Goal: Task Accomplishment & Management: Complete application form

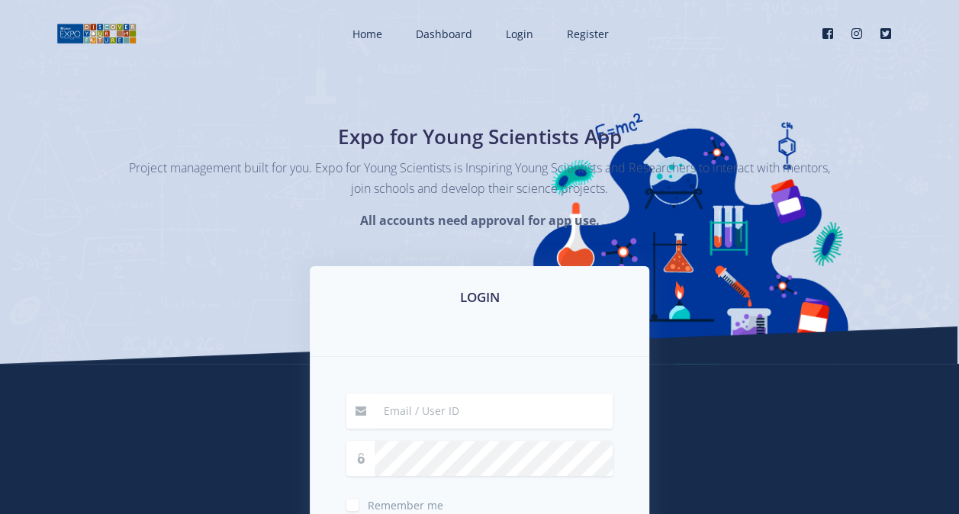
type input "morongoasebola5@gmail.com"
click at [748, 18] on div "Home Dashboard Login Register Facebook Instagram" at bounding box center [526, 33] width 755 height 43
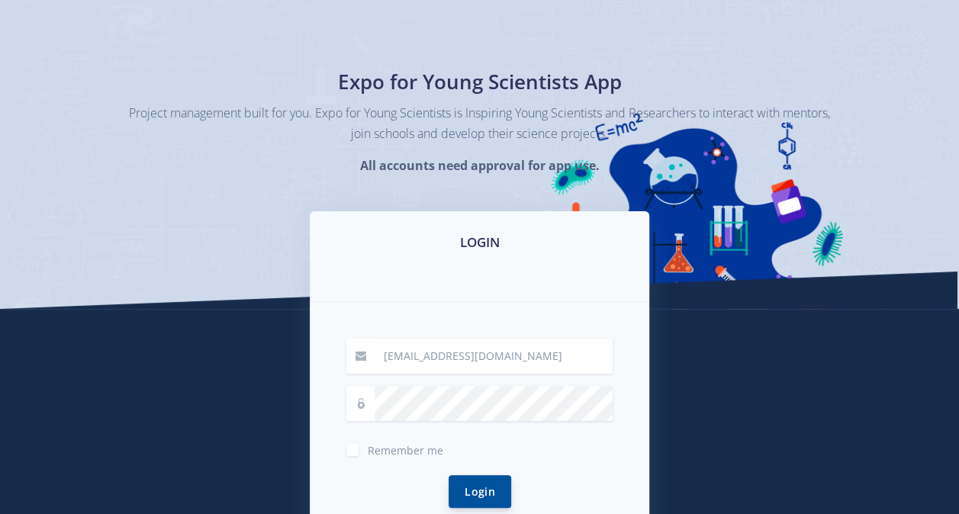
click at [500, 475] on div "Login" at bounding box center [479, 492] width 266 height 69
click at [500, 475] on button "Login" at bounding box center [480, 491] width 63 height 33
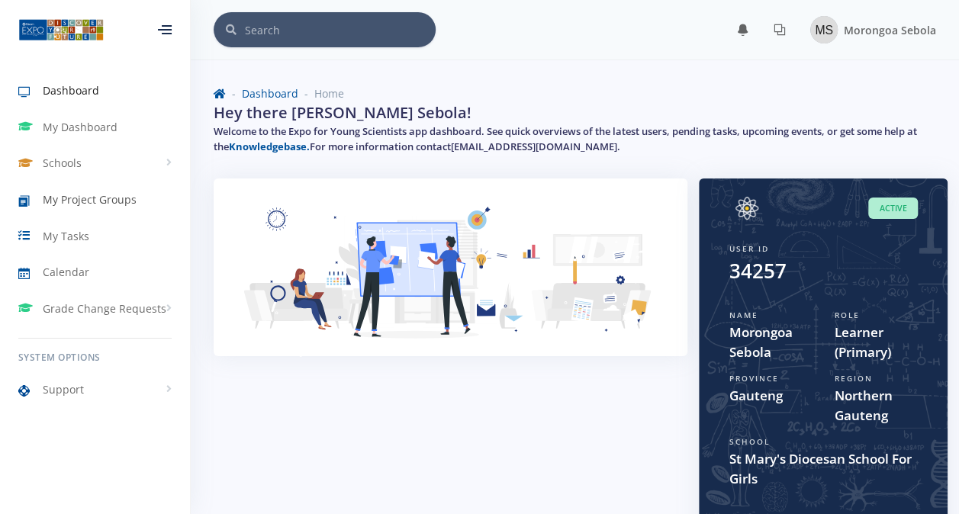
click at [114, 195] on span "My Project Groups" at bounding box center [90, 200] width 94 height 16
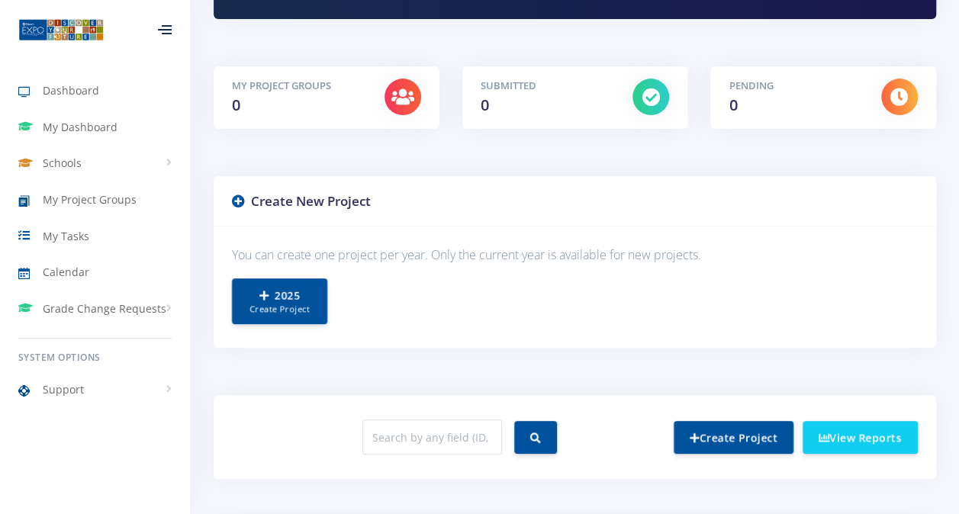
scroll to position [224, 0]
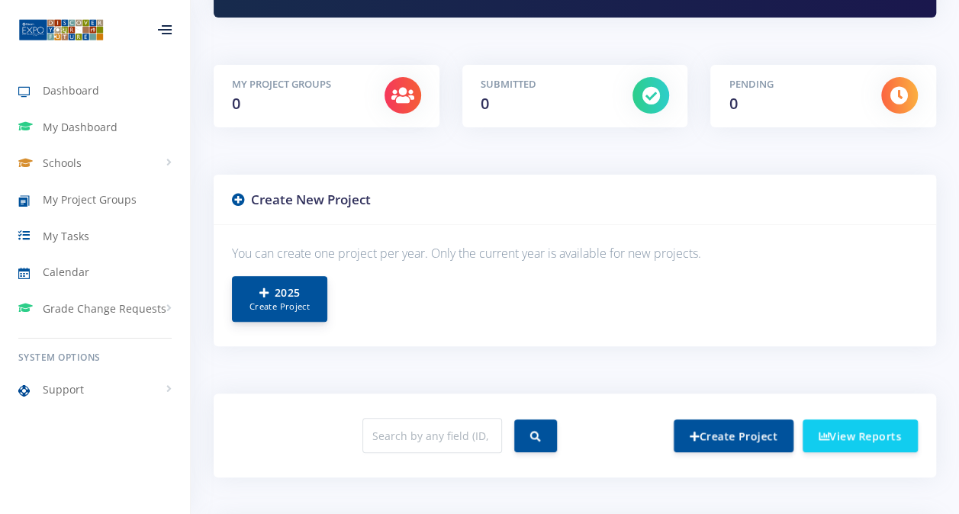
click at [276, 307] on small "Create Project" at bounding box center [279, 307] width 63 height 13
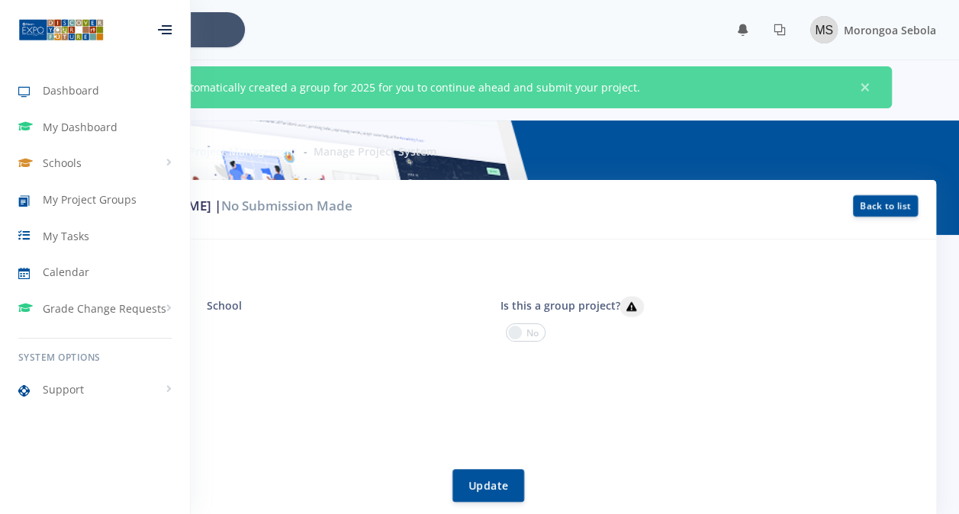
scroll to position [11, 11]
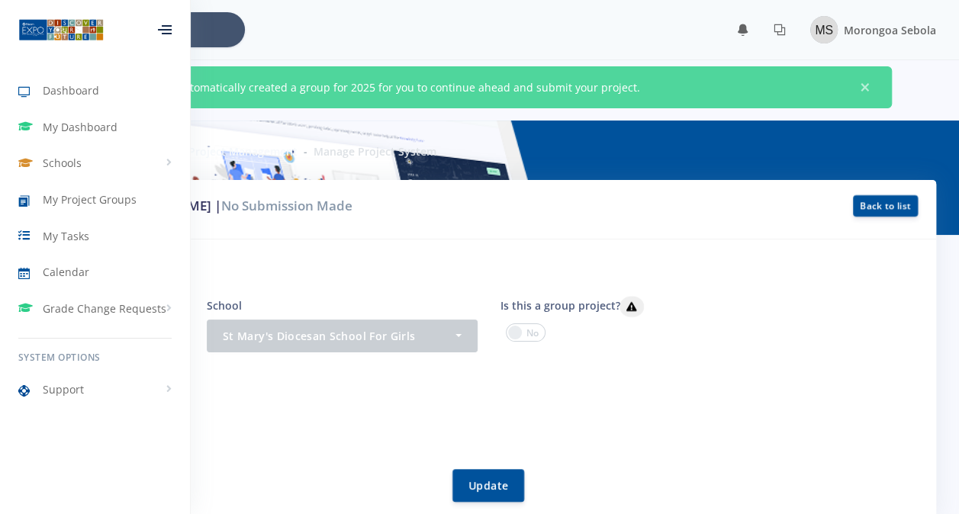
click at [527, 333] on span at bounding box center [526, 333] width 40 height 18
click at [0, 0] on input "checkbox" at bounding box center [0, 0] width 0 height 0
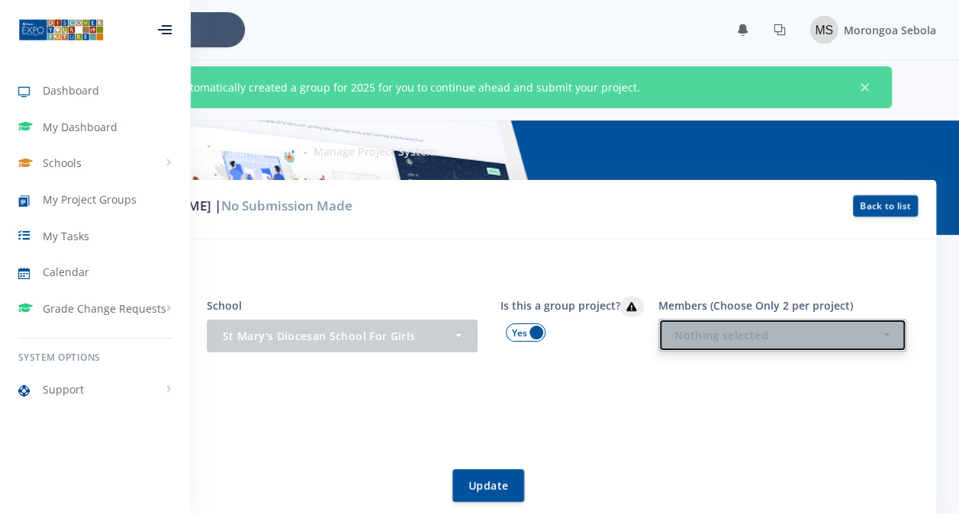
click at [667, 333] on button "Nothing selected" at bounding box center [783, 335] width 248 height 33
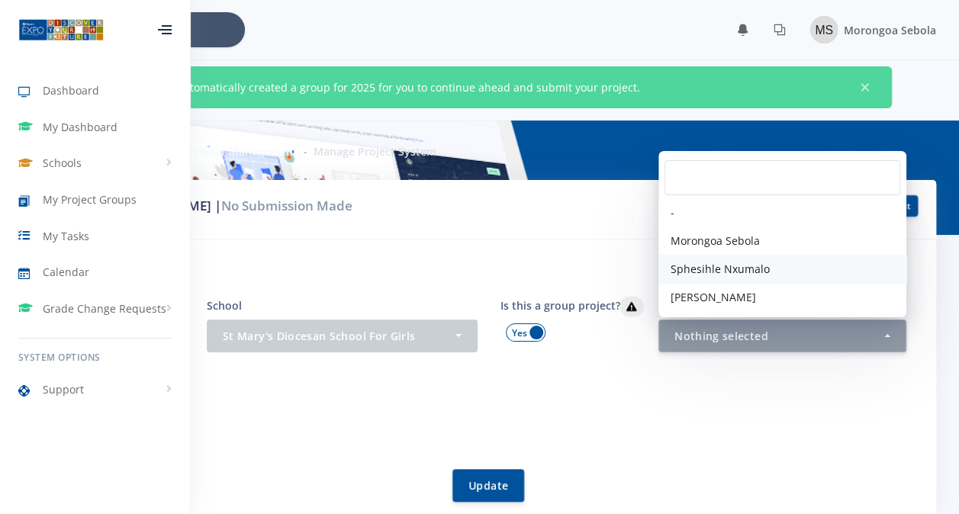
click at [733, 266] on span "Sphesihle Nxumalo" at bounding box center [720, 269] width 99 height 16
click at [730, 402] on div "Project Members Morongoa Sebola" at bounding box center [489, 408] width 858 height 47
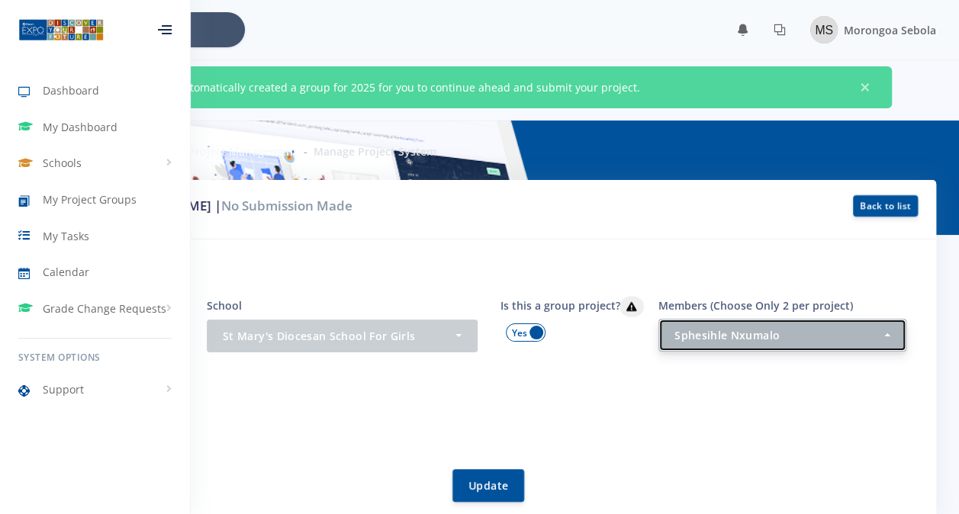
click at [843, 340] on div "Sphesihle Nxumalo" at bounding box center [778, 335] width 207 height 16
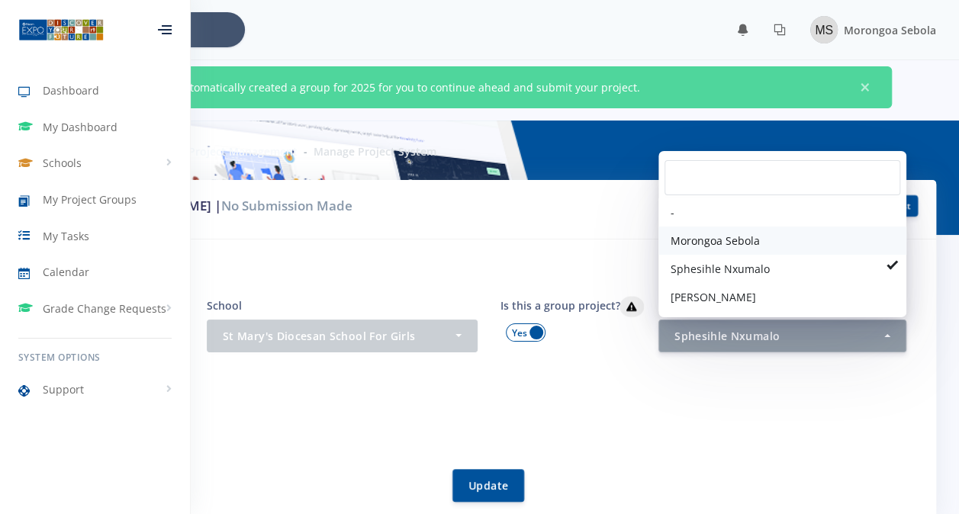
click at [809, 241] on link "Morongoa Sebola" at bounding box center [783, 241] width 248 height 28
select select "34257"
click at [787, 381] on div "Members (Choose Only 2 per project) - Morongoa Sebola Sphesihle Nxumalo Olivia …" at bounding box center [783, 340] width 294 height 89
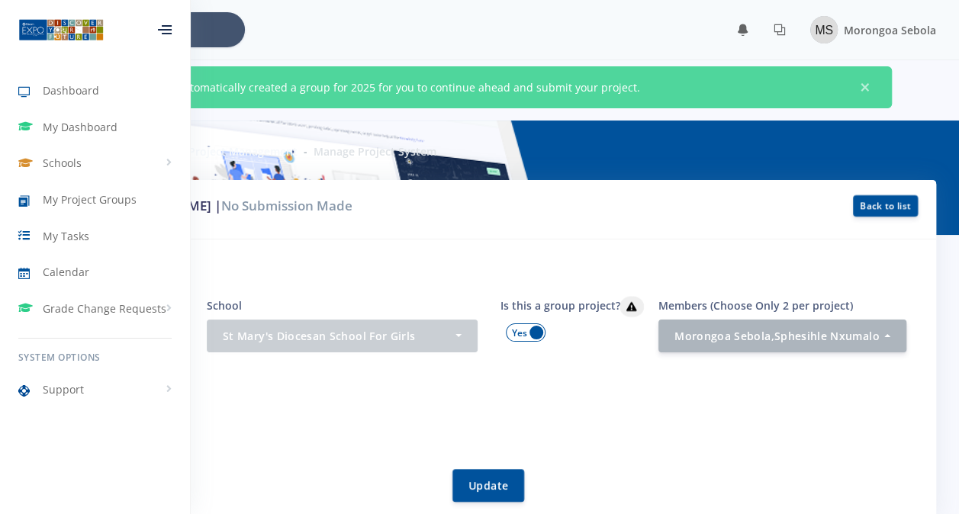
click at [798, 353] on div "Members (Choose Only 2 per project) - Morongoa Sebola Sphesihle Nxumalo Olivia …" at bounding box center [783, 340] width 294 height 89
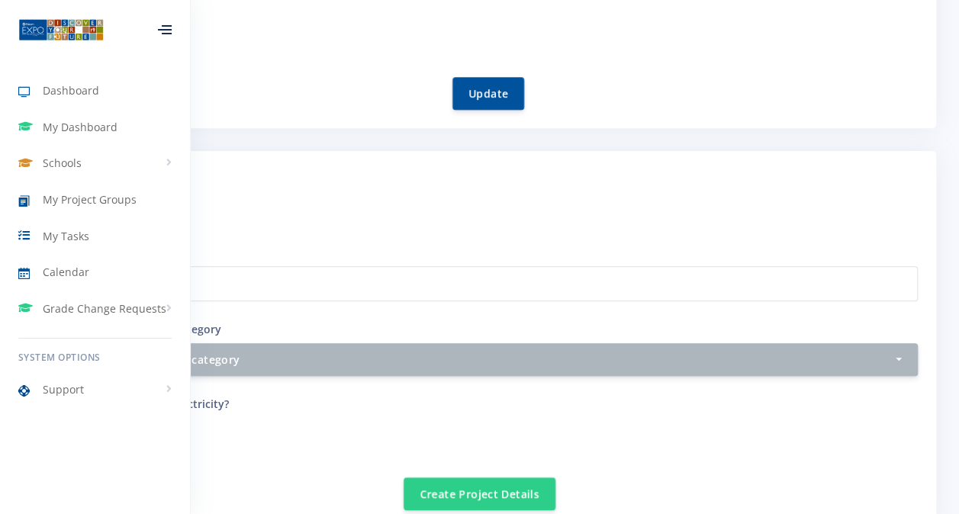
scroll to position [400, 0]
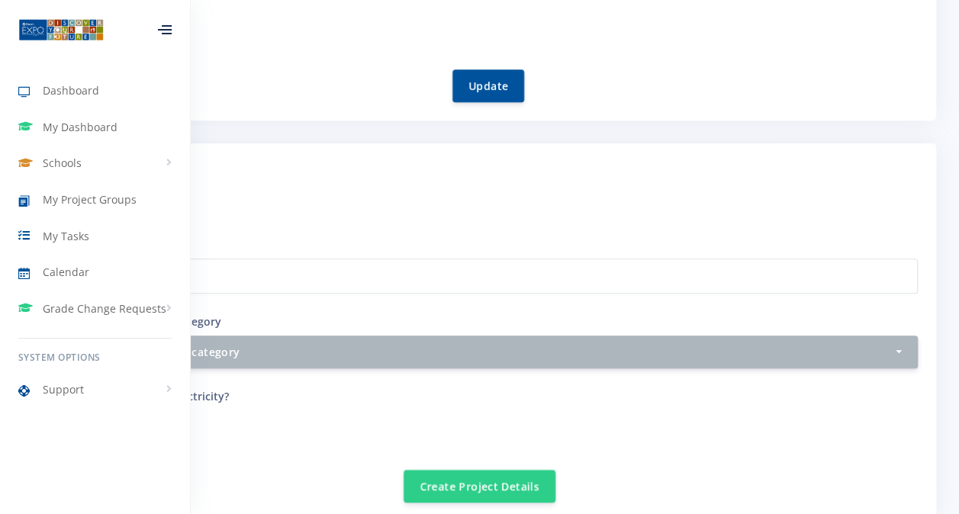
click at [172, 25] on div at bounding box center [165, 29] width 14 height 9
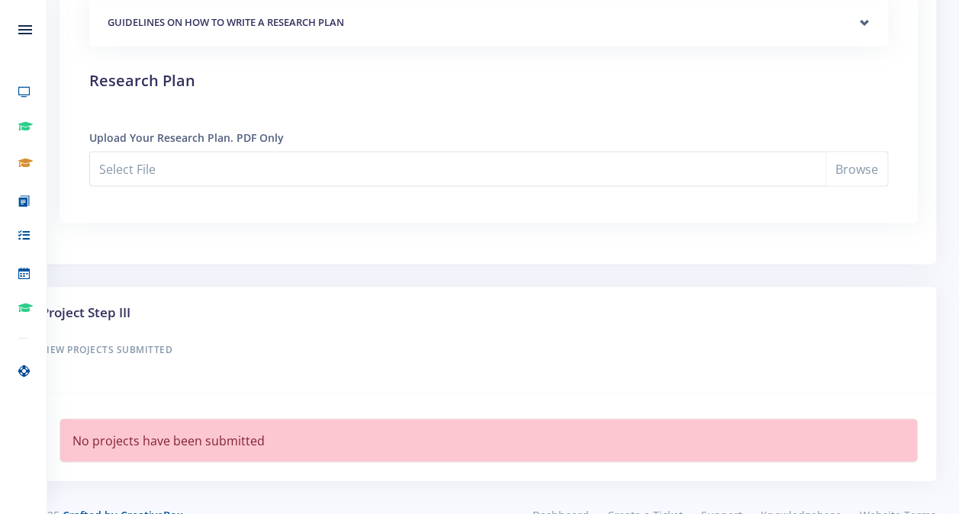
scroll to position [1264, 0]
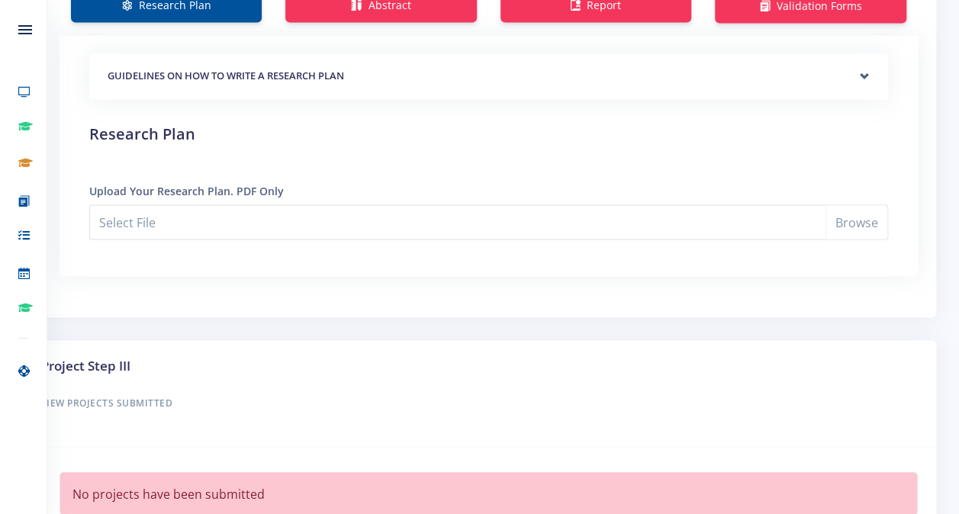
drag, startPoint x: 932, startPoint y: 438, endPoint x: 965, endPoint y: 395, distance: 53.9
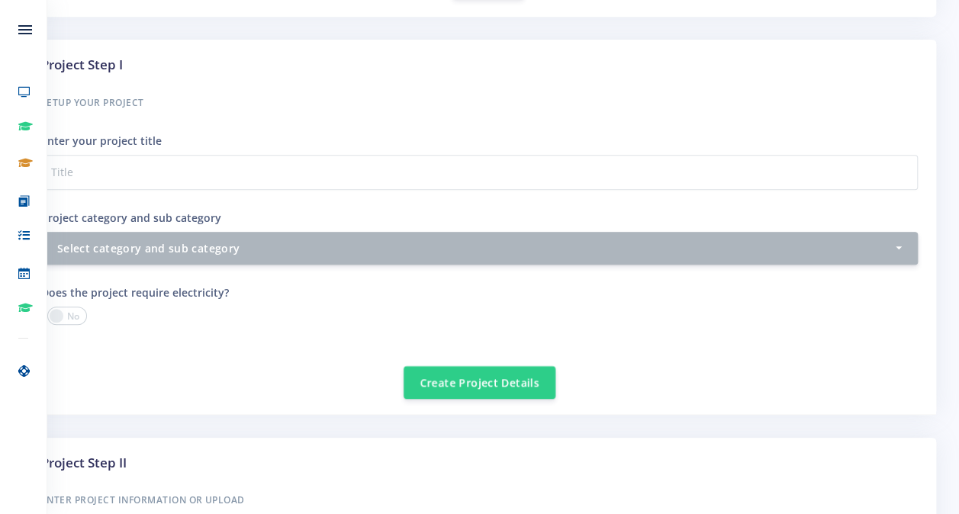
scroll to position [547, 0]
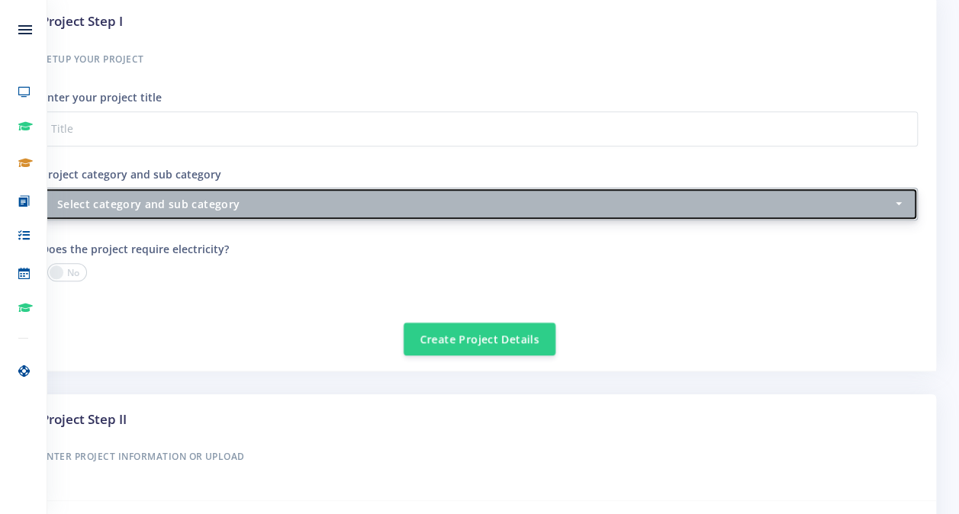
click at [269, 206] on div "Select category and sub category" at bounding box center [475, 204] width 836 height 16
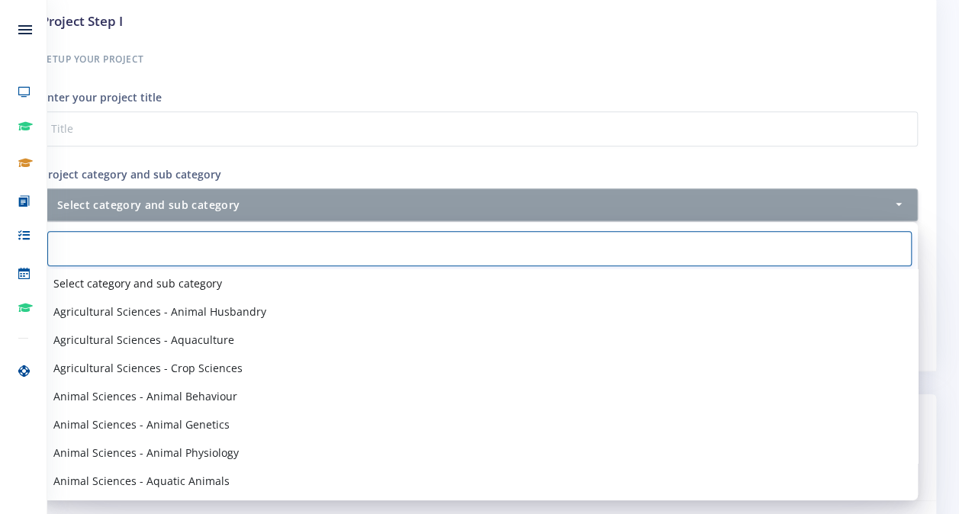
click at [157, 247] on input "Search" at bounding box center [479, 248] width 865 height 35
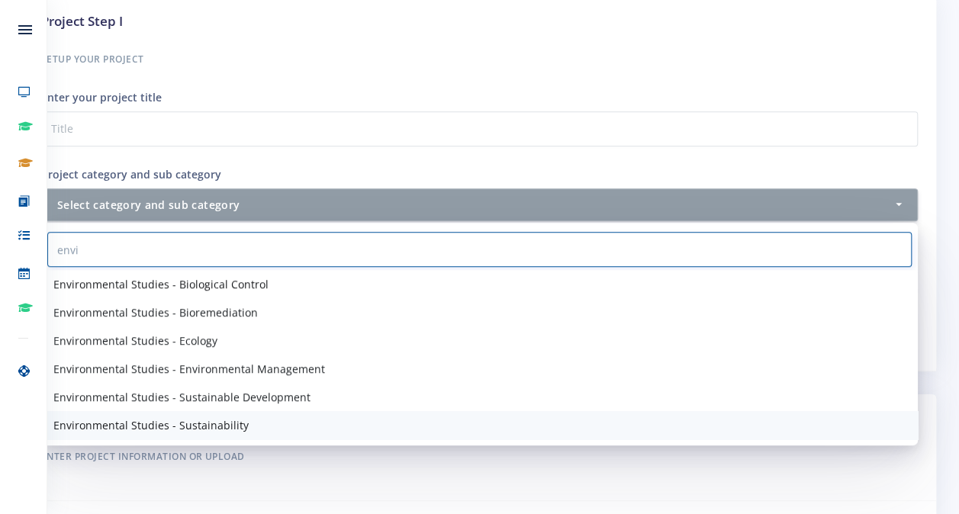
type input "envi"
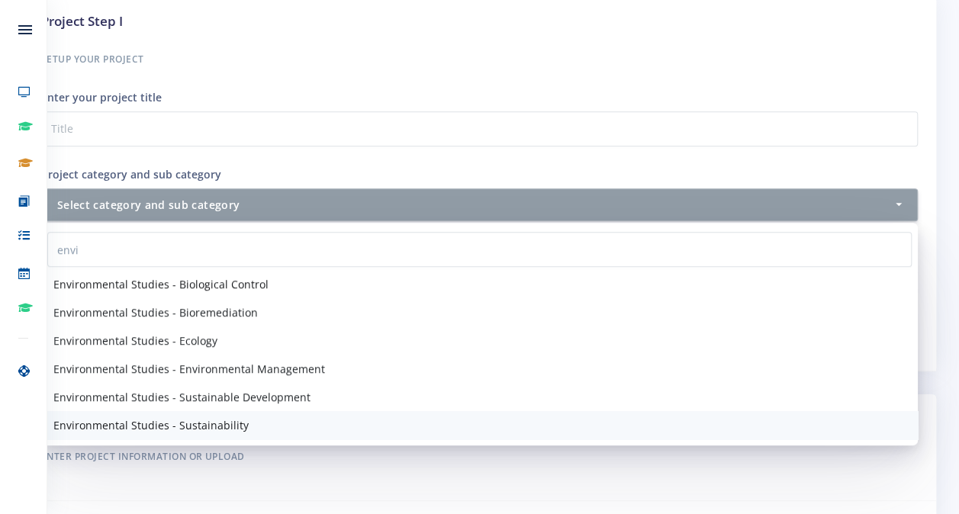
click at [215, 423] on span "Environmental Studies - Sustainability" at bounding box center [150, 425] width 195 height 16
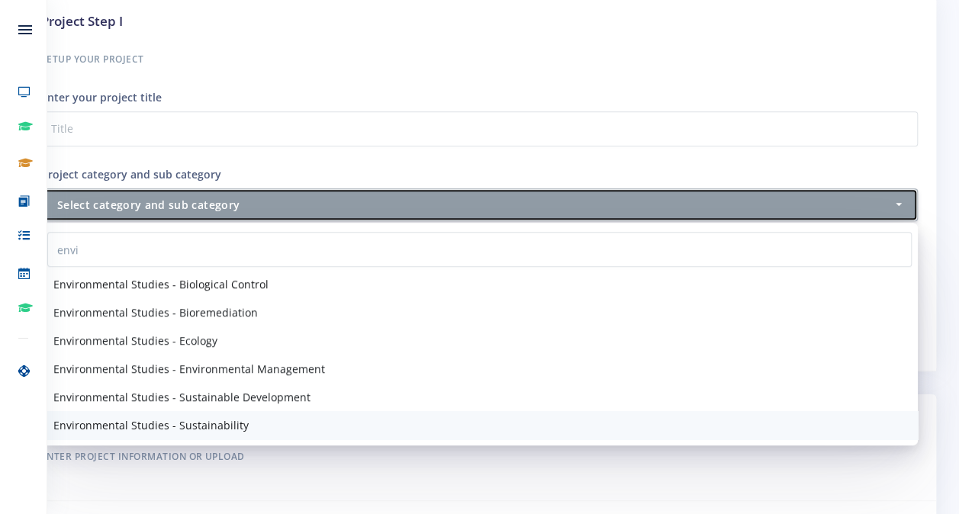
select select "52"
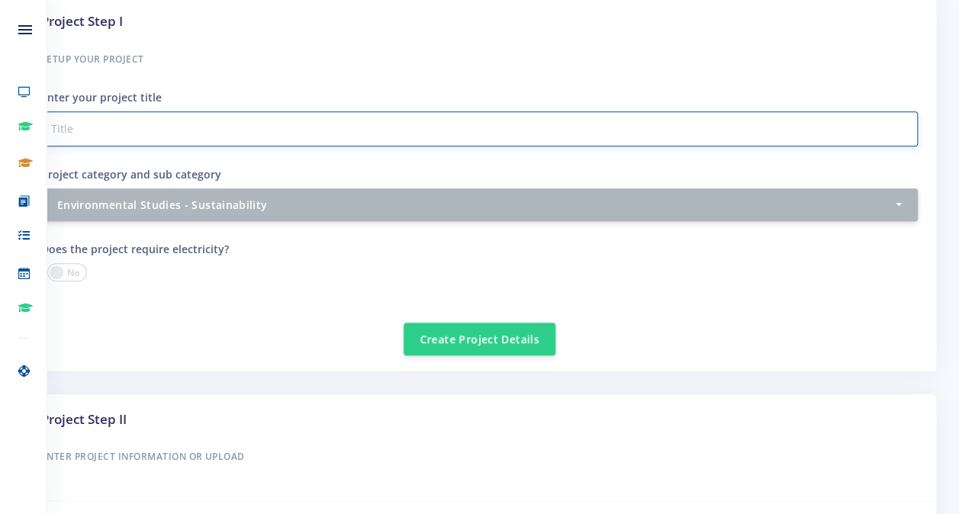
click at [201, 111] on input "Project category and sub category" at bounding box center [479, 128] width 877 height 35
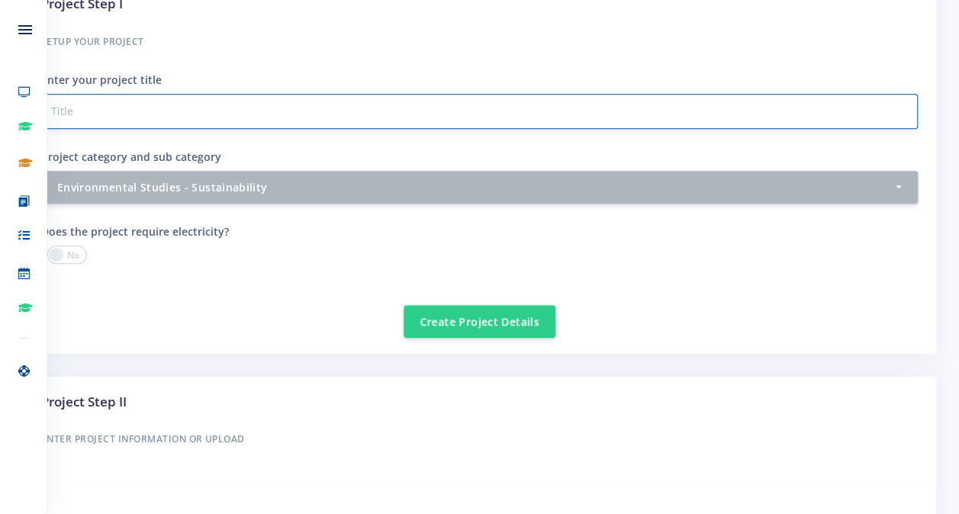
scroll to position [557, 0]
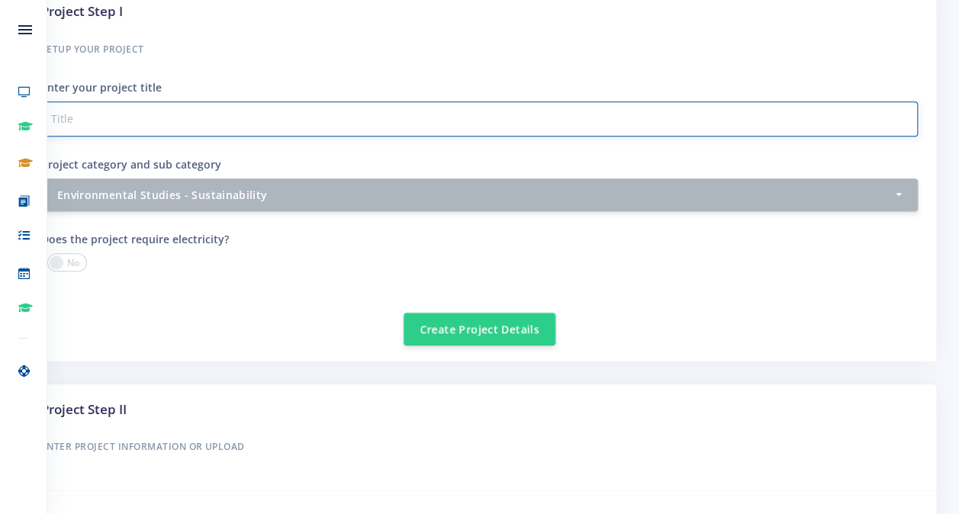
paste input "Enhancing the Efficiency and Effectiveness of the Mine Rehabilitation in [GEOGR…"
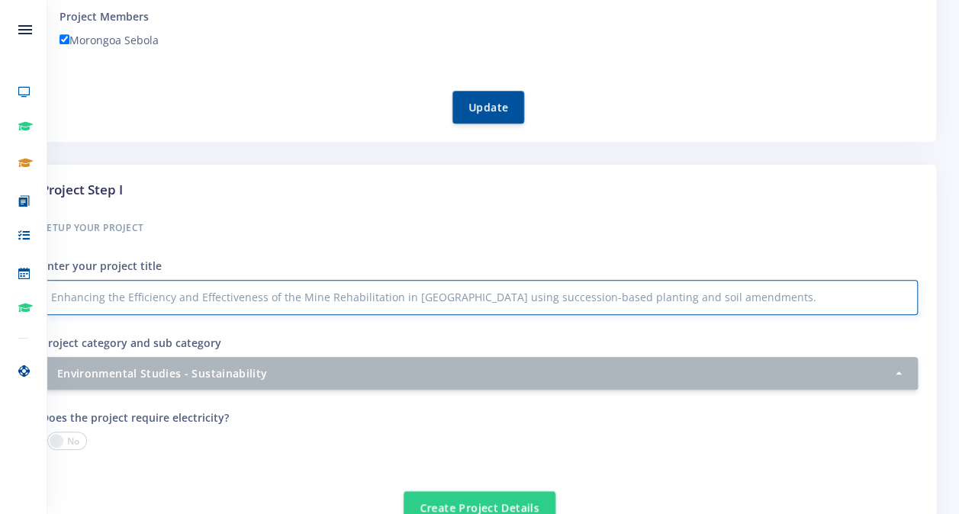
scroll to position [380, 0]
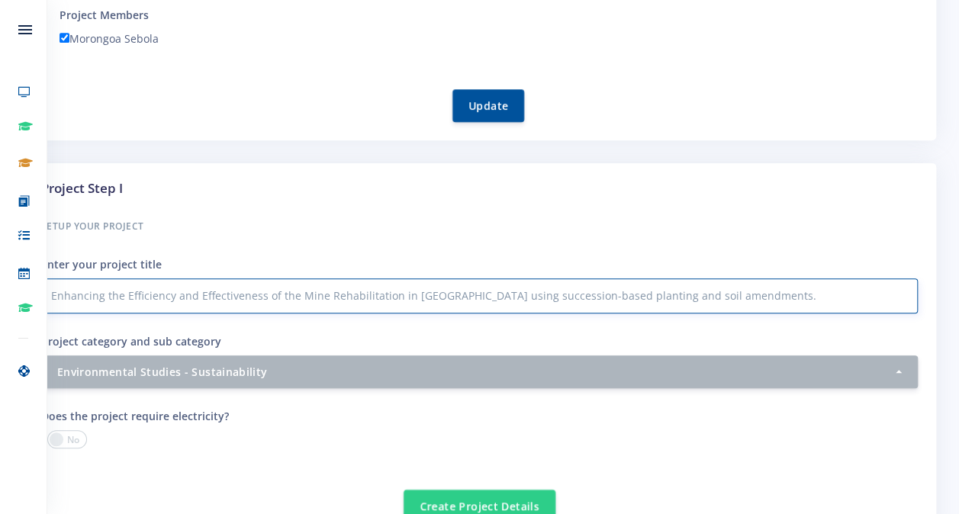
type input "Enhancing the Efficiency and Effectiveness of the Mine Rehabilitation in [GEOGR…"
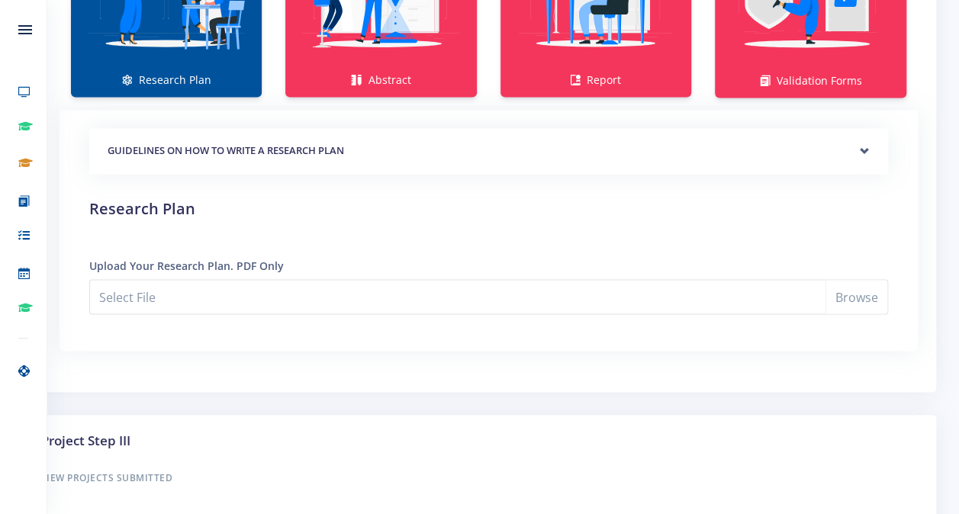
scroll to position [1158, 0]
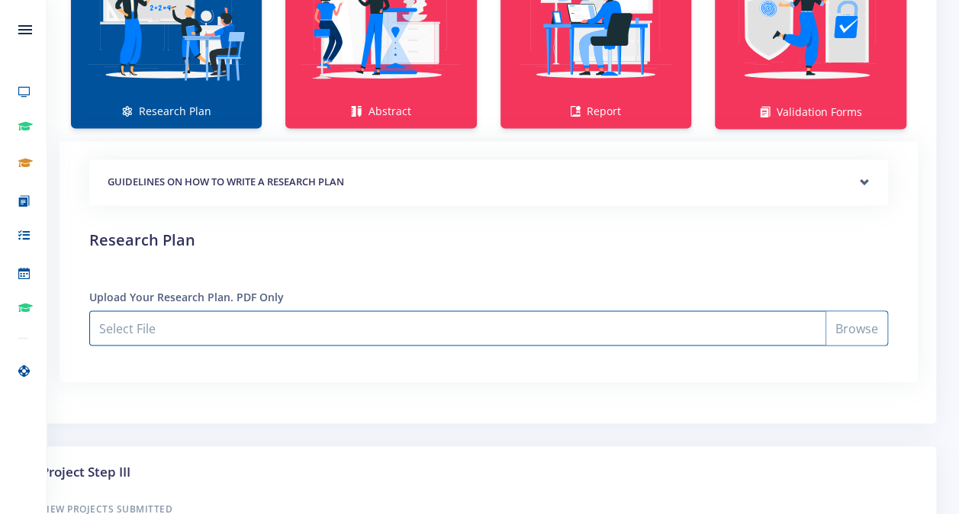
click at [867, 330] on input "Select File" at bounding box center [488, 328] width 799 height 35
click at [790, 334] on input "Select File" at bounding box center [488, 328] width 799 height 35
click at [850, 330] on input "Select File" at bounding box center [488, 328] width 799 height 35
type input "C:\fakepath\Enhancing the Efficiency and Effectiveness of Mine Rehabilitation i…"
click at [701, 324] on input "Enhancing the Efficiency and Effectiveness of Mine Rehabilitation in [GEOGRAPHI…" at bounding box center [488, 328] width 799 height 35
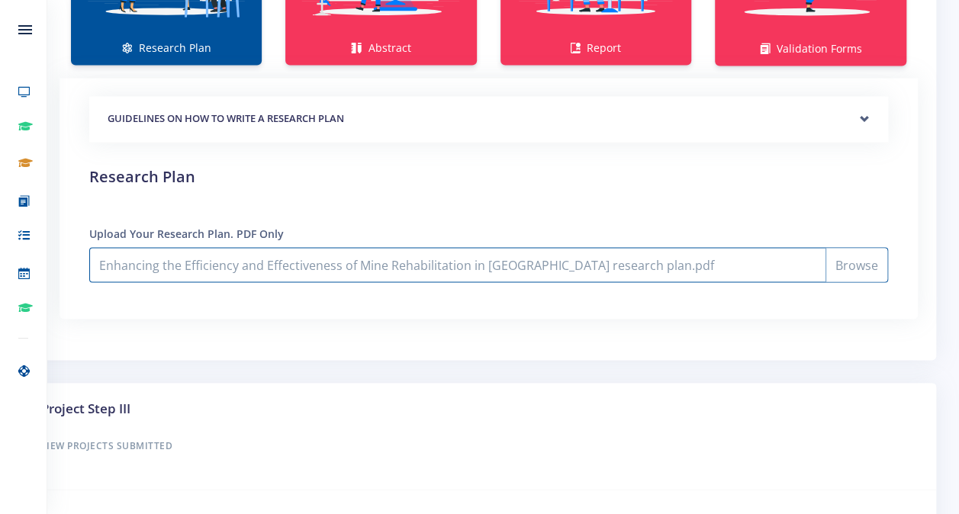
scroll to position [1217, 0]
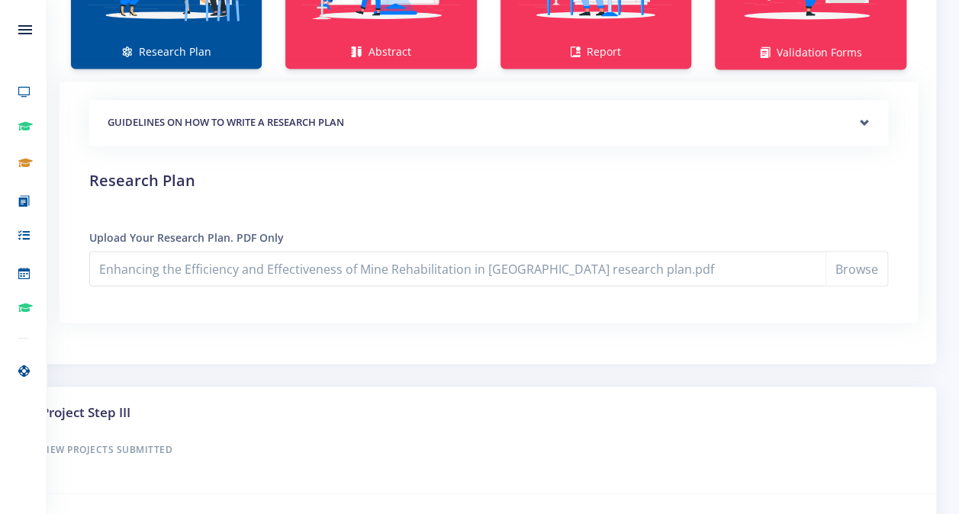
click at [855, 122] on h5 "GUIDELINES ON HOW TO WRITE A RESEARCH PLAN" at bounding box center [489, 122] width 762 height 15
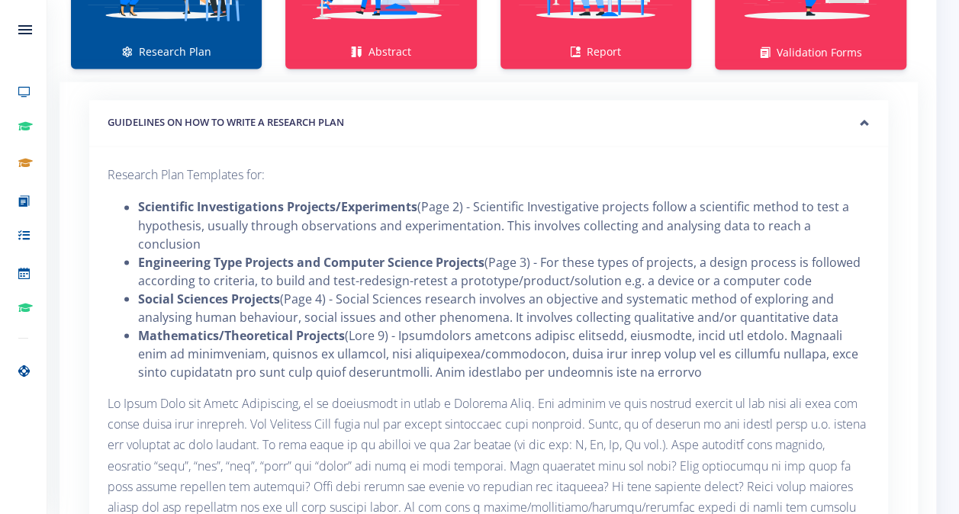
click at [855, 122] on h5 "GUIDELINES ON HOW TO WRITE A RESEARCH PLAN" at bounding box center [489, 122] width 762 height 15
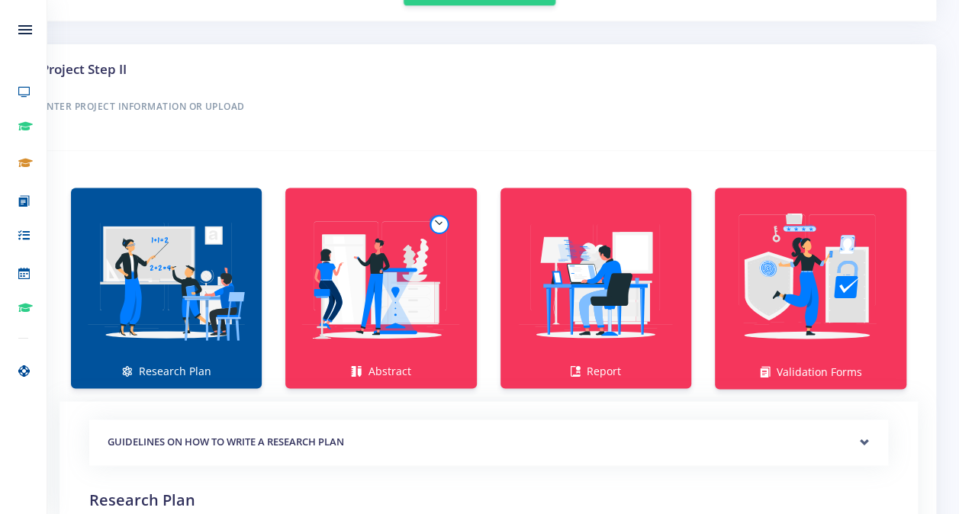
scroll to position [874, 0]
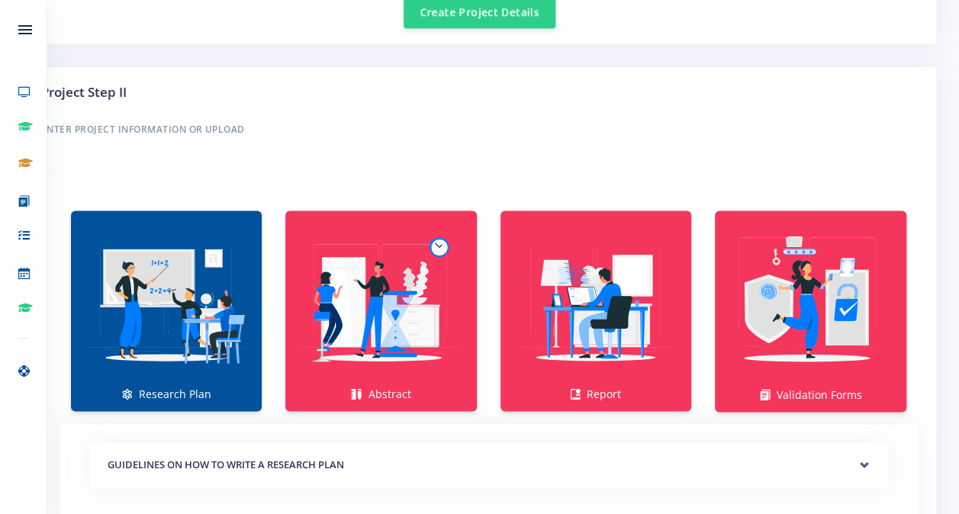
click at [144, 378] on img at bounding box center [166, 303] width 166 height 166
click at [720, 188] on div "Research Plan Abstract Report Validation Forms" at bounding box center [479, 443] width 913 height 527
click at [229, 320] on img at bounding box center [166, 303] width 166 height 166
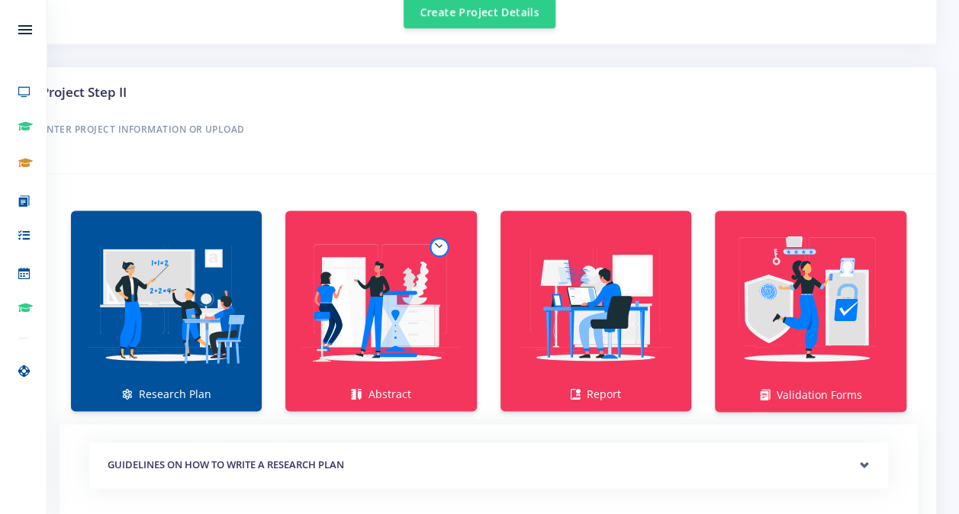
click at [229, 320] on img at bounding box center [166, 303] width 166 height 166
click at [179, 320] on img at bounding box center [166, 303] width 166 height 166
click at [510, 82] on h3 "Project Step II" at bounding box center [479, 92] width 877 height 20
click at [154, 337] on img at bounding box center [166, 303] width 166 height 166
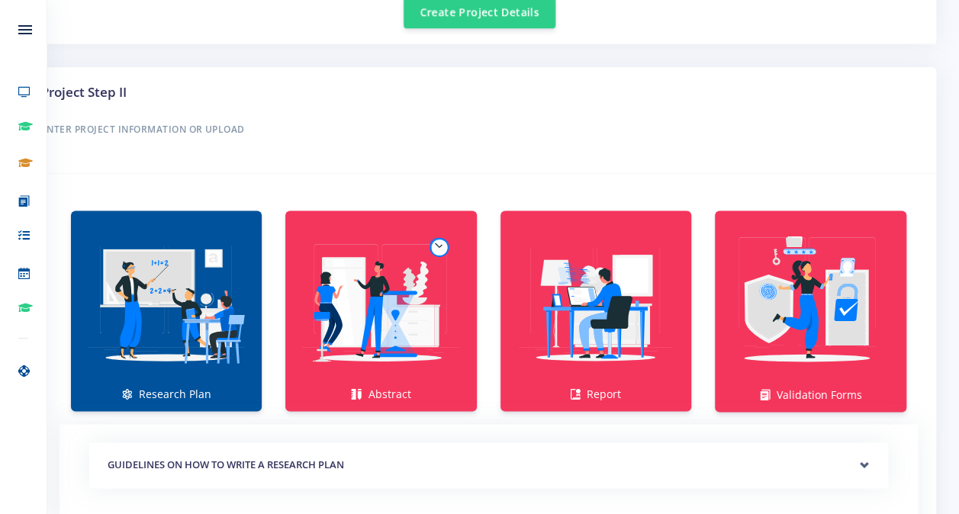
click at [154, 337] on img at bounding box center [166, 303] width 166 height 166
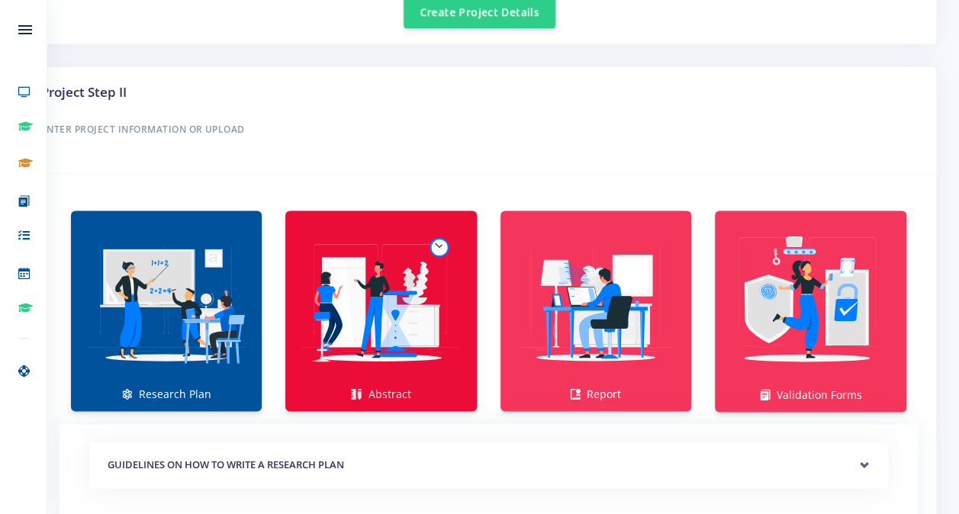
click at [332, 358] on img at bounding box center [381, 303] width 166 height 166
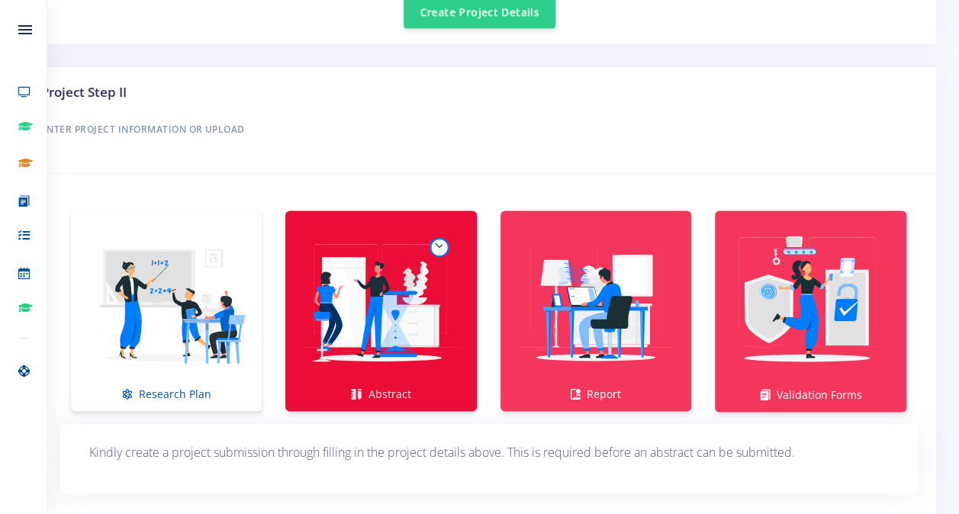
click at [332, 358] on img at bounding box center [381, 303] width 166 height 166
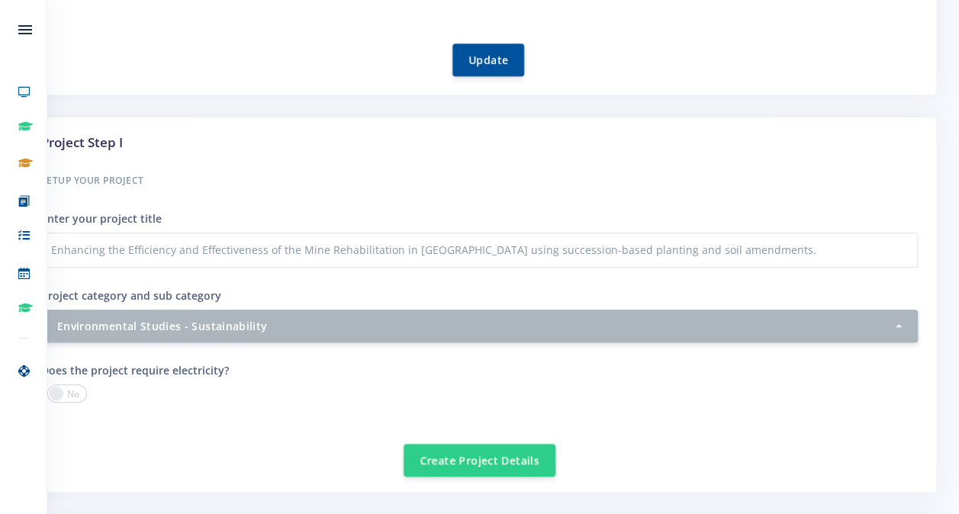
scroll to position [458, 0]
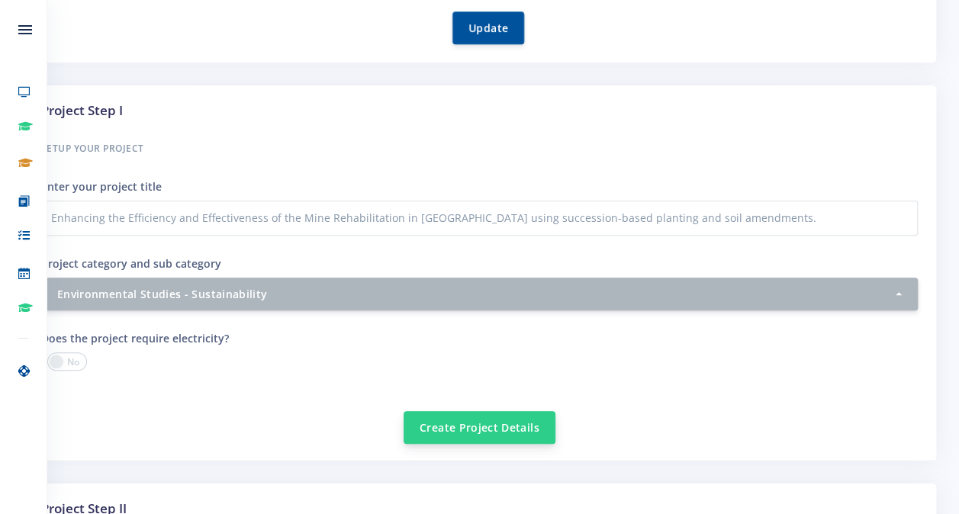
click at [496, 426] on button "Create Project Details" at bounding box center [480, 427] width 152 height 33
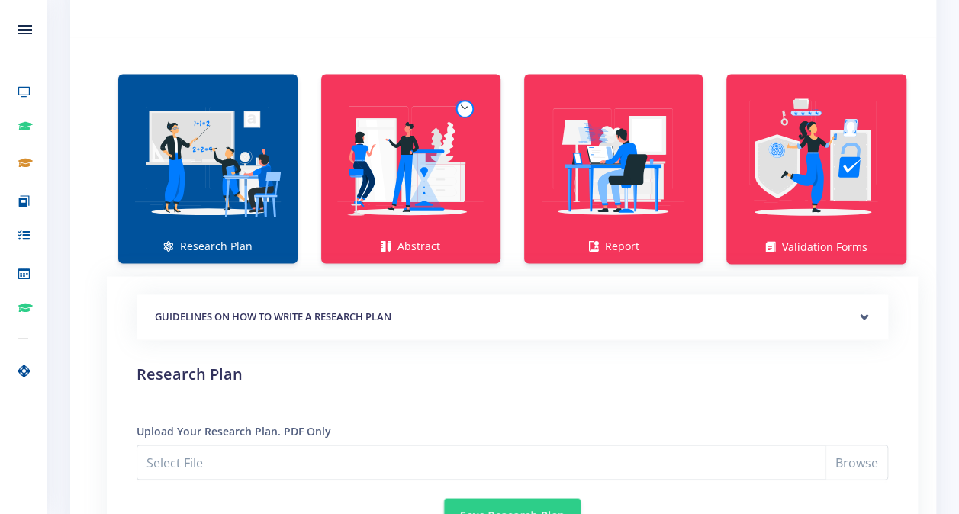
scroll to position [1039, 0]
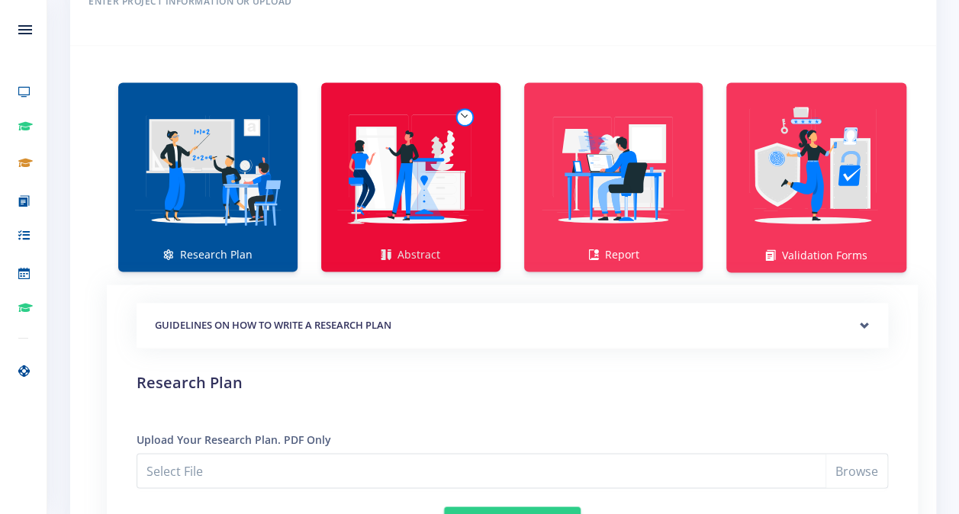
click at [430, 205] on img at bounding box center [410, 169] width 155 height 155
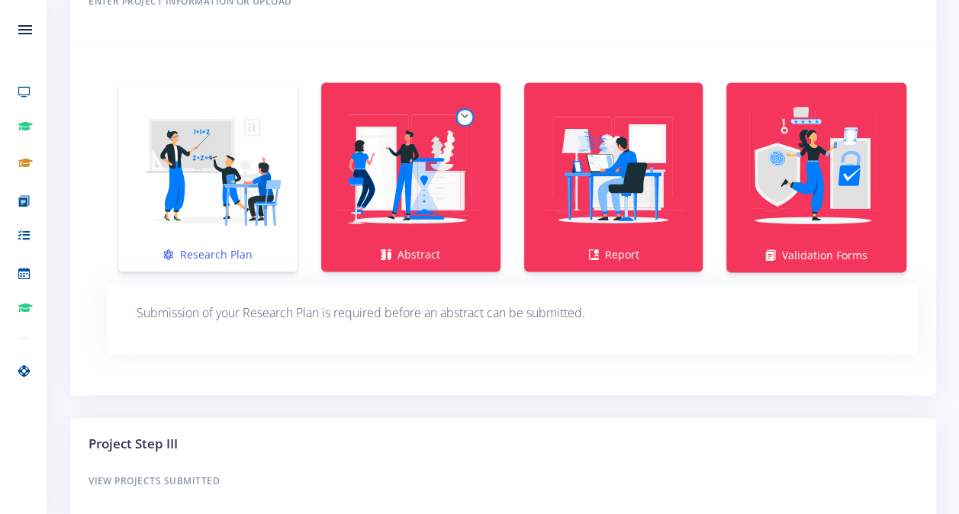
click at [168, 159] on img at bounding box center [207, 169] width 155 height 155
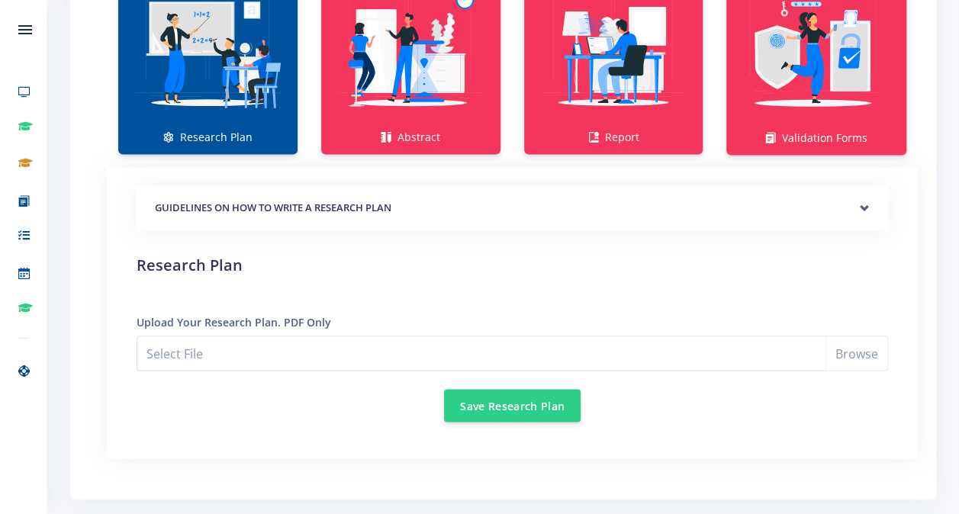
scroll to position [1173, 0]
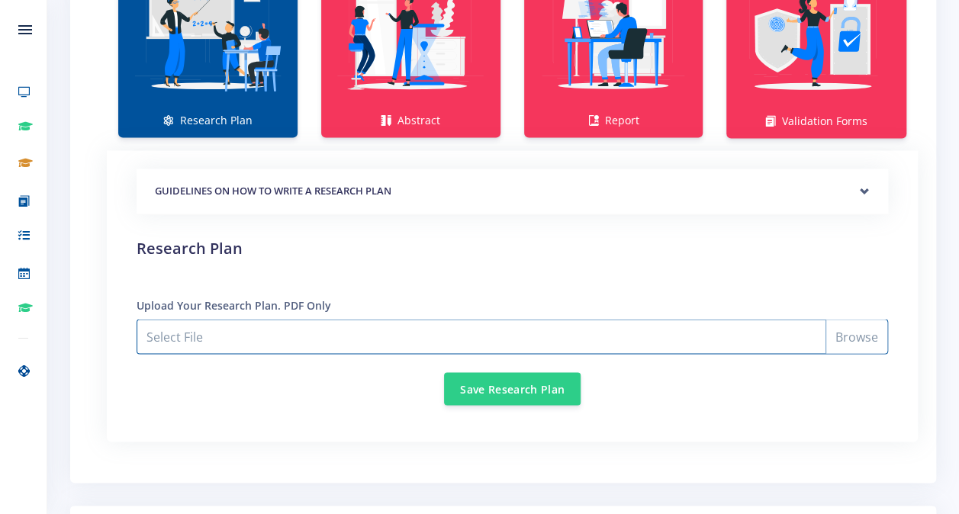
click at [859, 328] on input "Select File" at bounding box center [513, 336] width 752 height 35
type input "C:\fakepath\Enhancing the Efficiency and Effectiveness of Mine Rehabilitation i…"
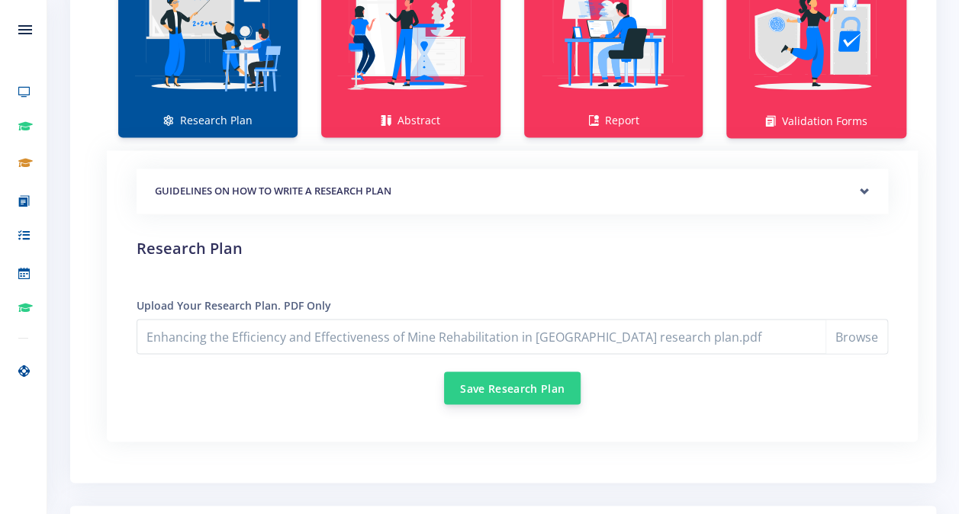
click at [507, 386] on button "Save Research Plan" at bounding box center [512, 388] width 137 height 33
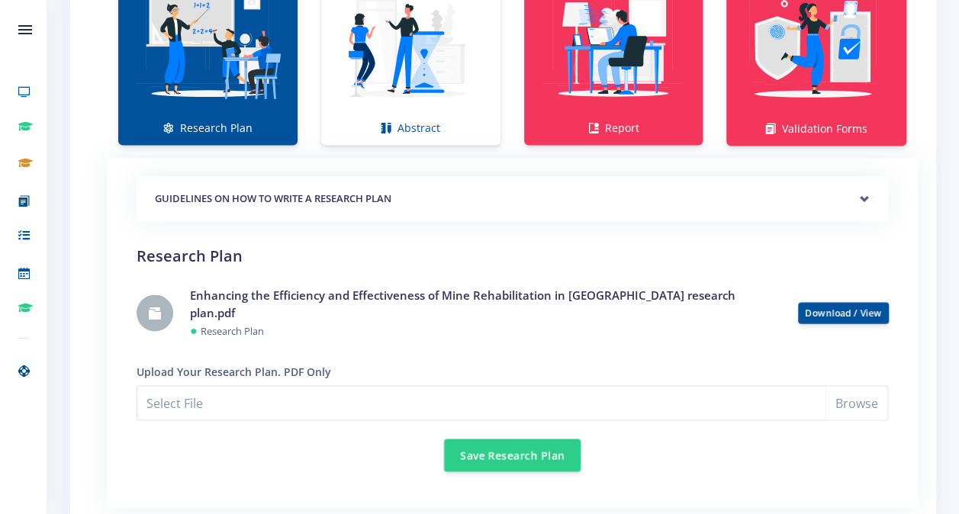
scroll to position [1155, 0]
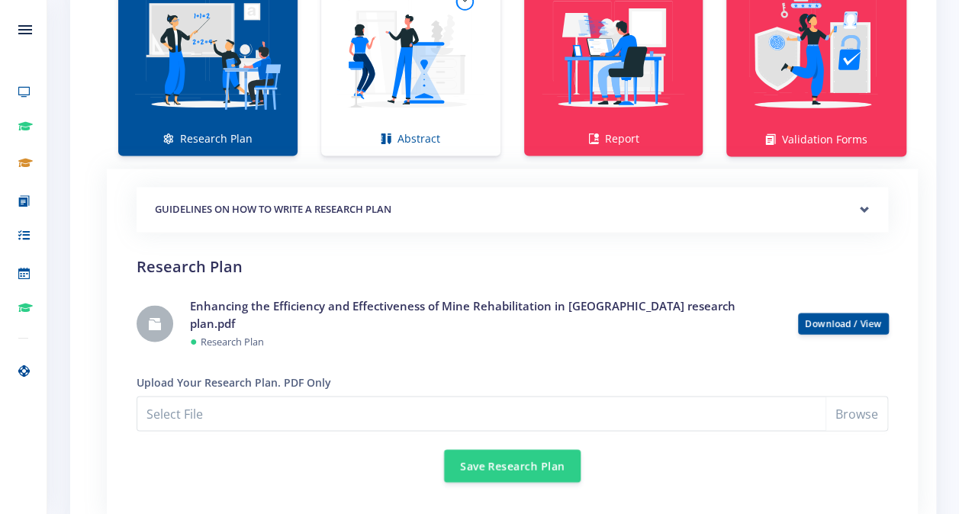
click at [285, 128] on img at bounding box center [207, 53] width 155 height 155
click at [423, 60] on img at bounding box center [410, 53] width 155 height 155
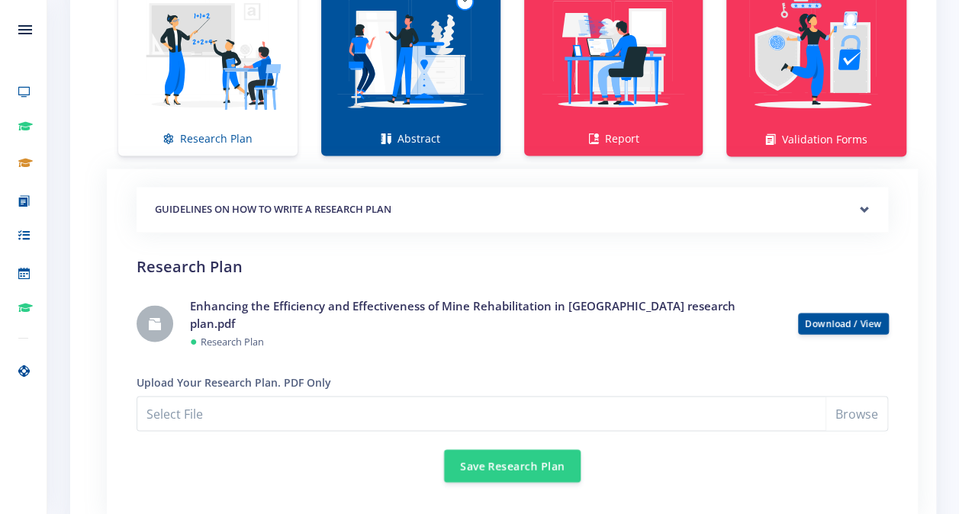
click at [423, 60] on img at bounding box center [410, 53] width 155 height 155
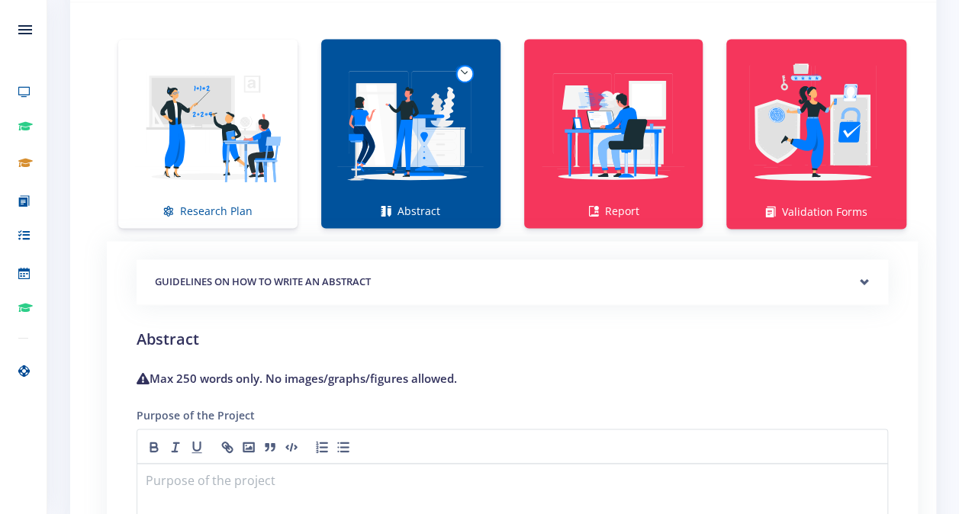
scroll to position [1073, 0]
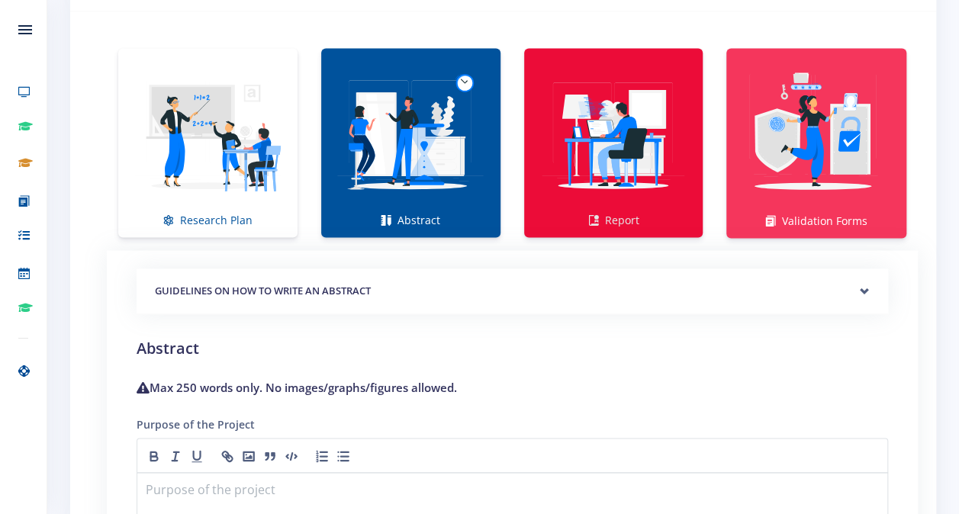
click at [638, 188] on img at bounding box center [613, 134] width 155 height 155
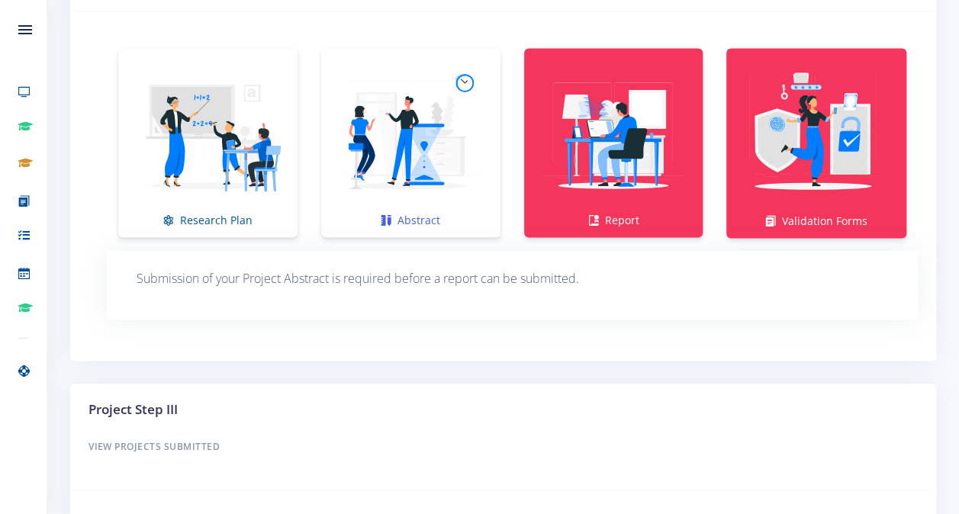
click at [458, 175] on img at bounding box center [410, 134] width 155 height 155
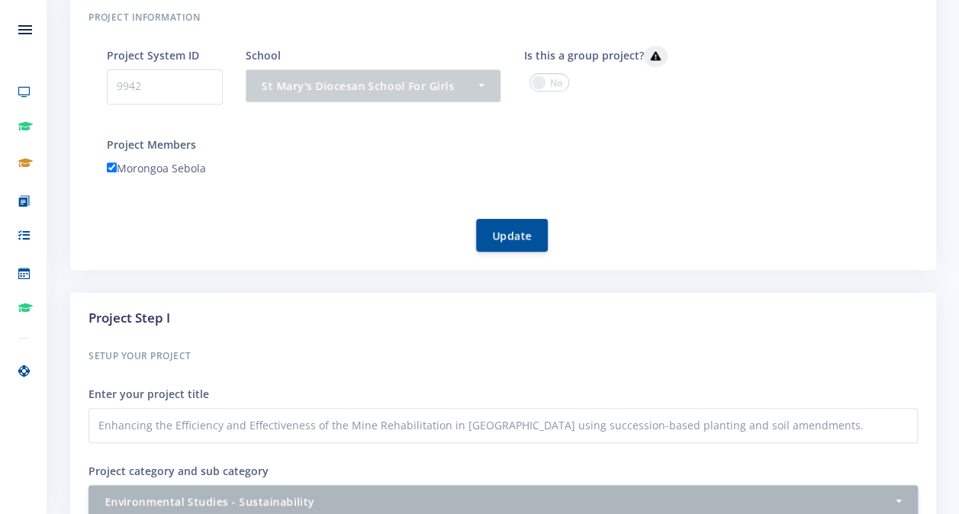
scroll to position [375, 0]
